Goal: Task Accomplishment & Management: Manage account settings

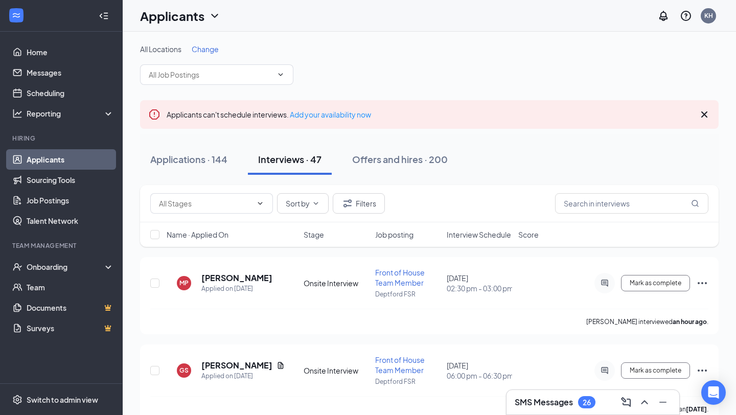
click at [235, 81] on span at bounding box center [216, 74] width 153 height 20
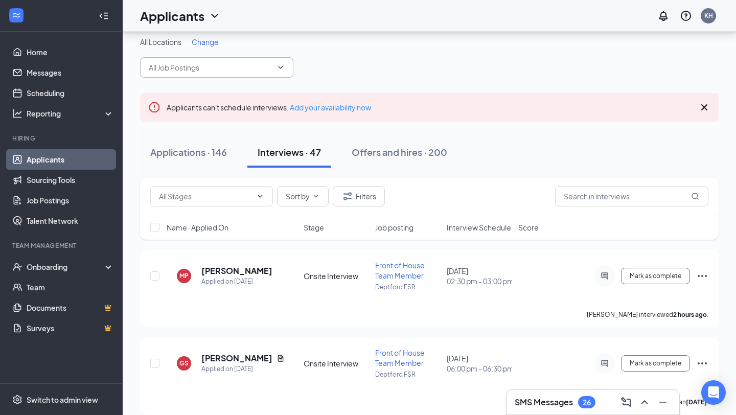
scroll to position [30, 0]
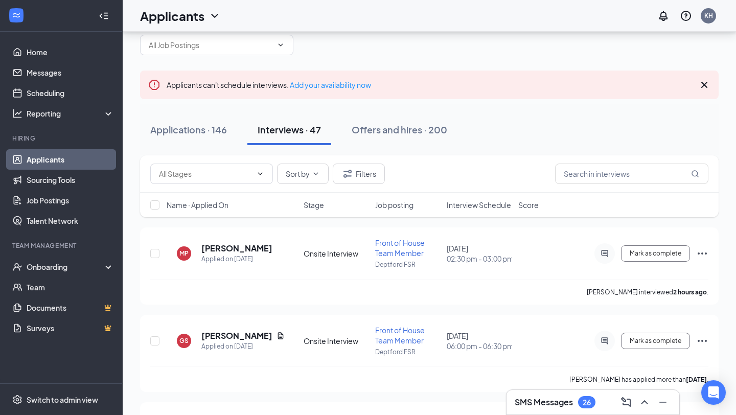
click at [704, 84] on icon "Cross" at bounding box center [704, 85] width 6 height 6
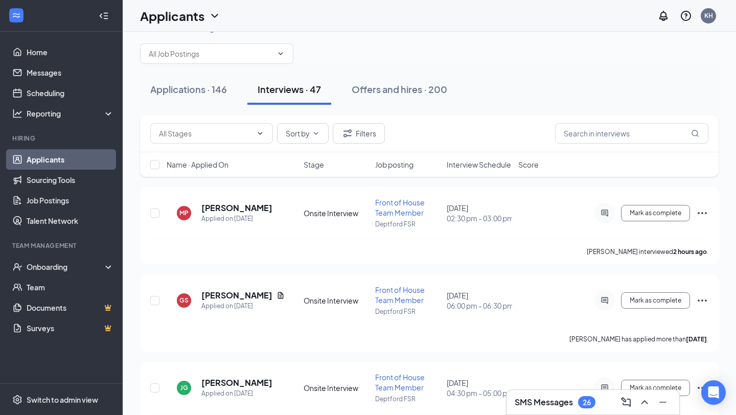
scroll to position [643, 0]
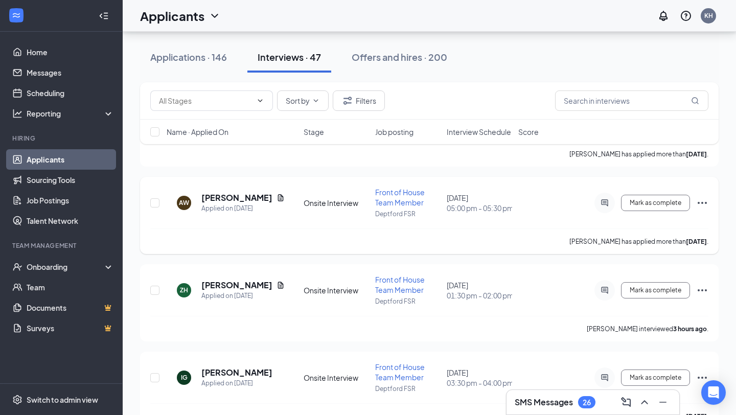
click at [397, 194] on span "Front of House Team Member" at bounding box center [400, 196] width 50 height 19
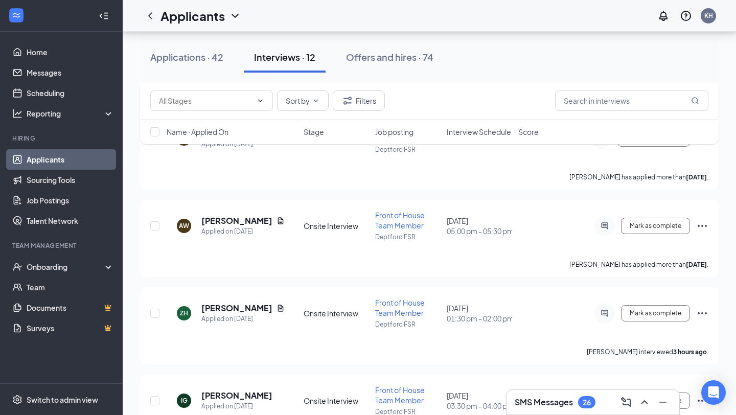
scroll to position [699, 0]
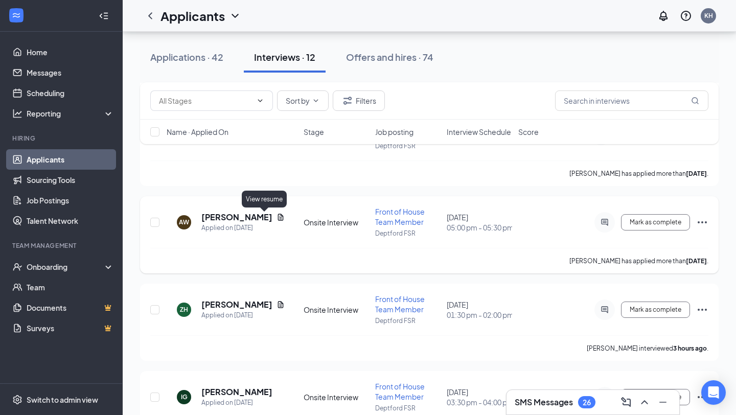
click at [278, 215] on icon "Document" at bounding box center [281, 217] width 6 height 7
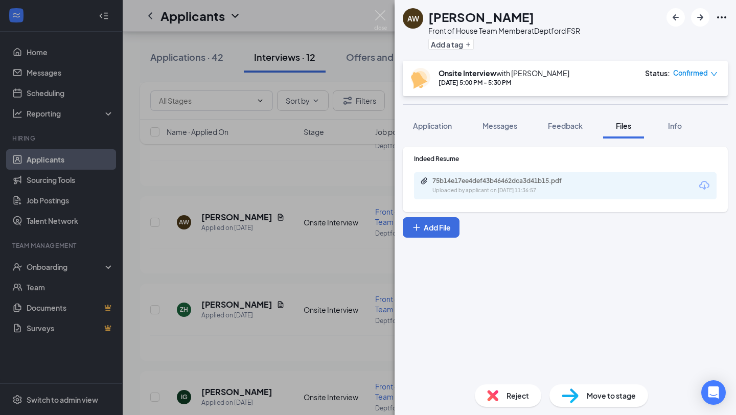
click at [553, 188] on div "Uploaded by applicant on [DATE] 11:36:57" at bounding box center [508, 190] width 153 height 8
click at [382, 18] on img at bounding box center [380, 20] width 13 height 20
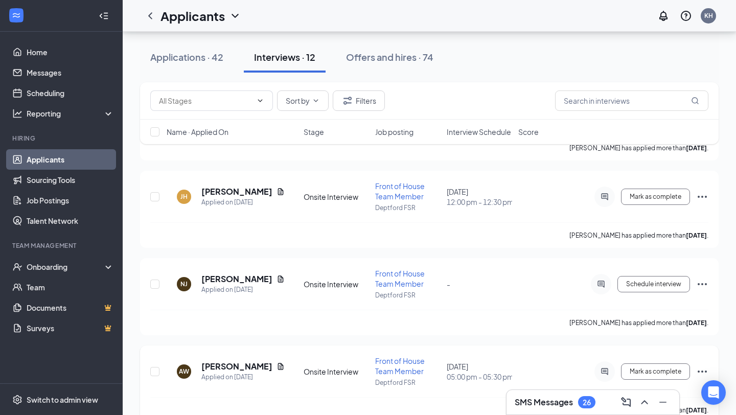
scroll to position [548, 0]
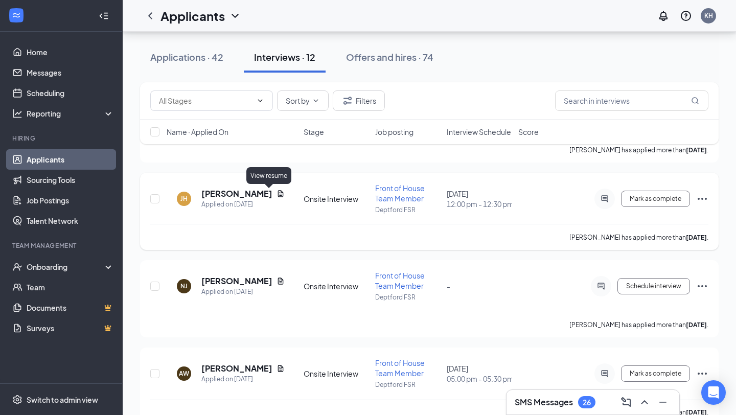
click at [273, 193] on div "[PERSON_NAME] Applied on [DATE]" at bounding box center [232, 198] width 131 height 21
click at [264, 190] on div "[PERSON_NAME]" at bounding box center [242, 193] width 83 height 11
click at [276, 194] on icon "Document" at bounding box center [280, 194] width 8 height 8
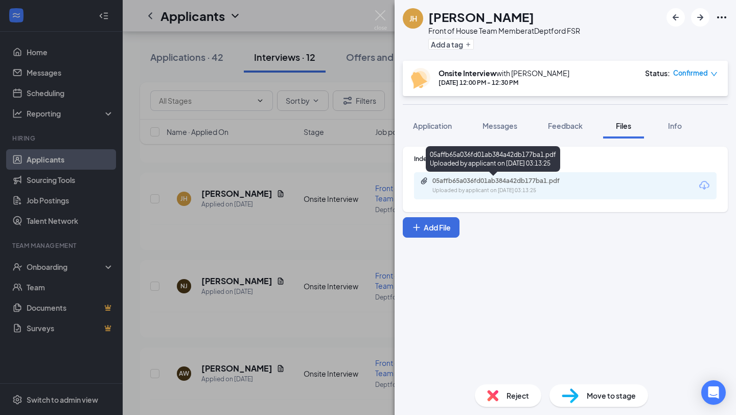
click at [539, 185] on div "05affb65a036fd01ab384a42db177ba1.pdf Uploaded by applicant on [DATE] 03:13:25" at bounding box center [503, 186] width 166 height 18
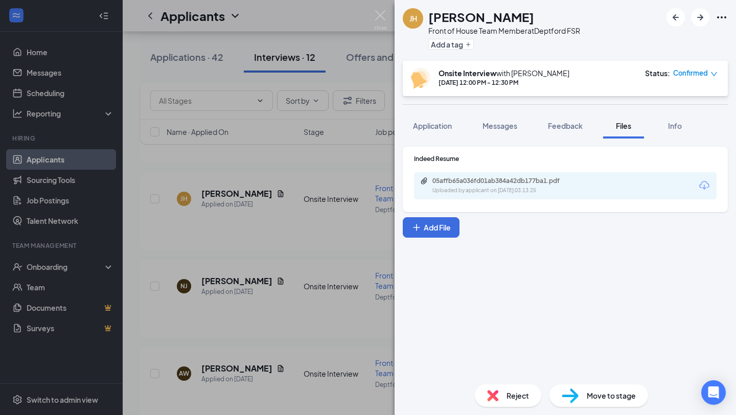
click at [231, 169] on div "[PERSON_NAME] Front of House Team Member at Deptford FSR Add a tag Onsite Inter…" at bounding box center [368, 207] width 736 height 415
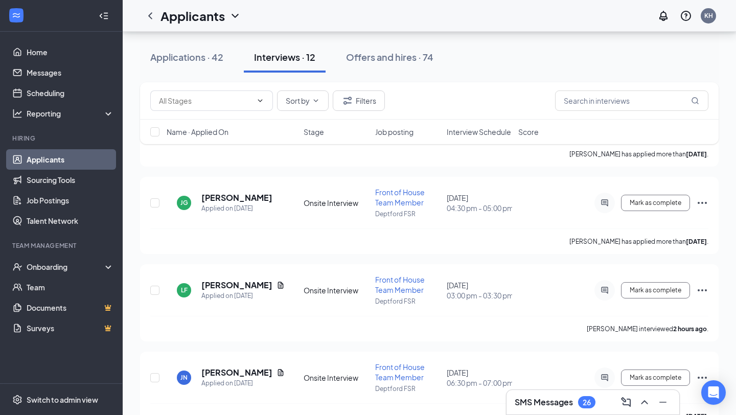
scroll to position [893, 0]
